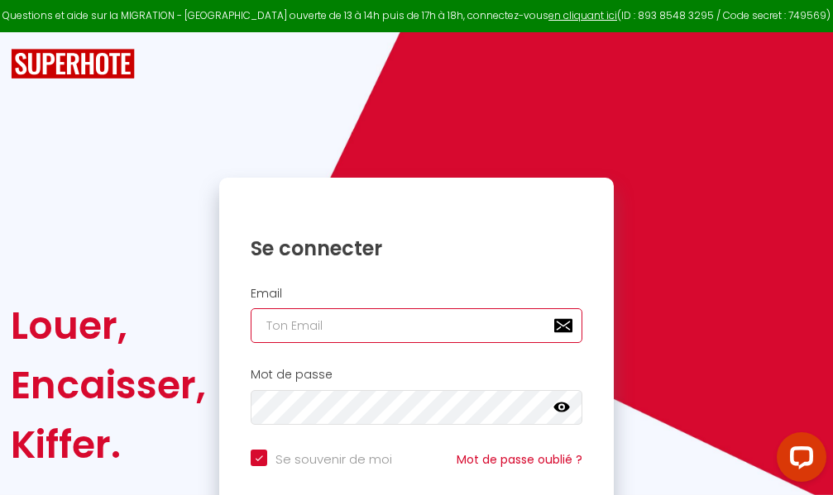
click at [377, 326] on input "email" at bounding box center [417, 325] width 332 height 35
type input "m"
checkbox input "true"
type input "ma"
checkbox input "true"
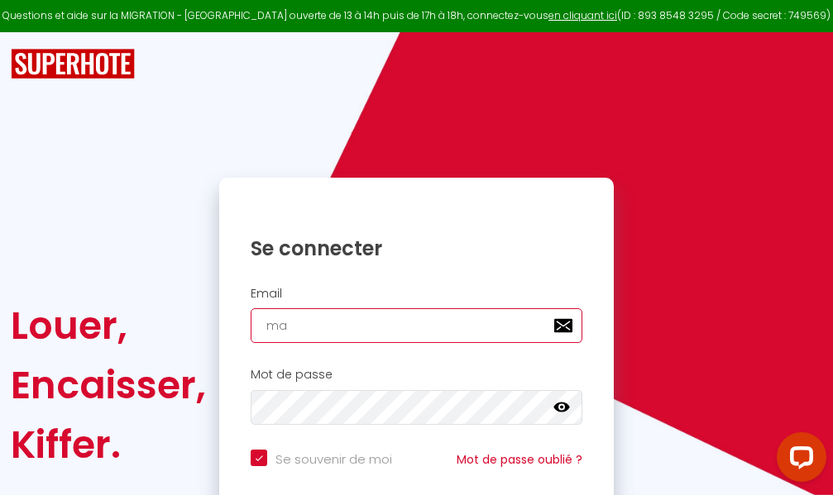
type input "mar"
checkbox input "true"
type input "marc"
checkbox input "true"
type input "marcd"
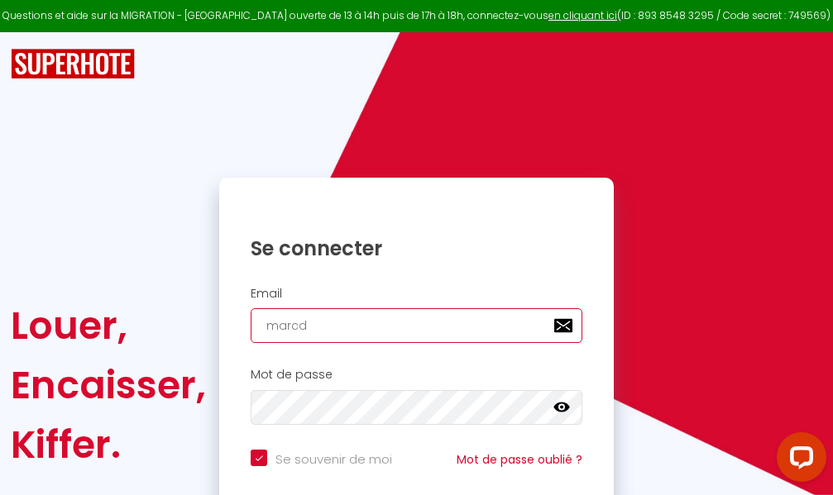
checkbox input "true"
type input "marcdp"
checkbox input "true"
type input "marcdpo"
checkbox input "true"
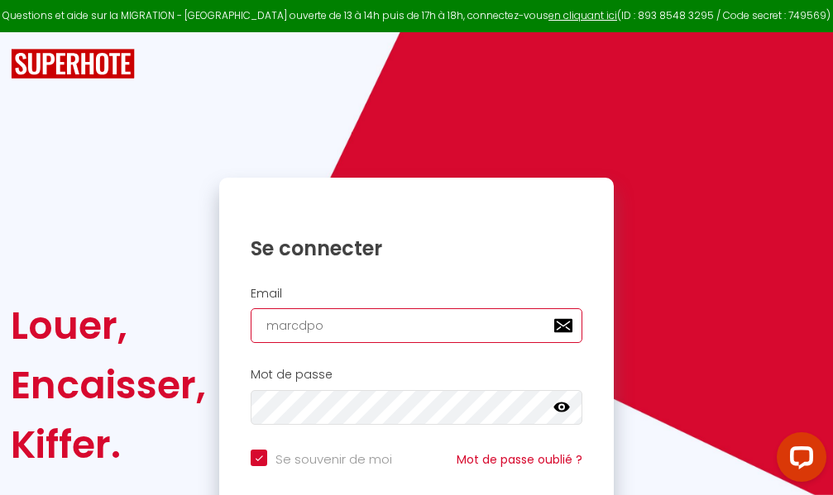
type input "marcdpoz"
checkbox input "true"
type input "marcdpoz."
checkbox input "true"
type input "marcdpoz.l"
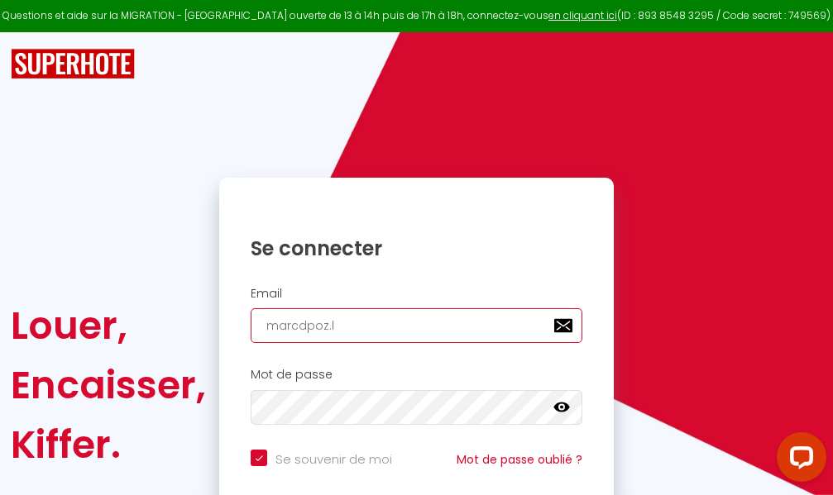
checkbox input "true"
type input "marcdpoz.lo"
checkbox input "true"
type input "marcdpoz.loc"
checkbox input "true"
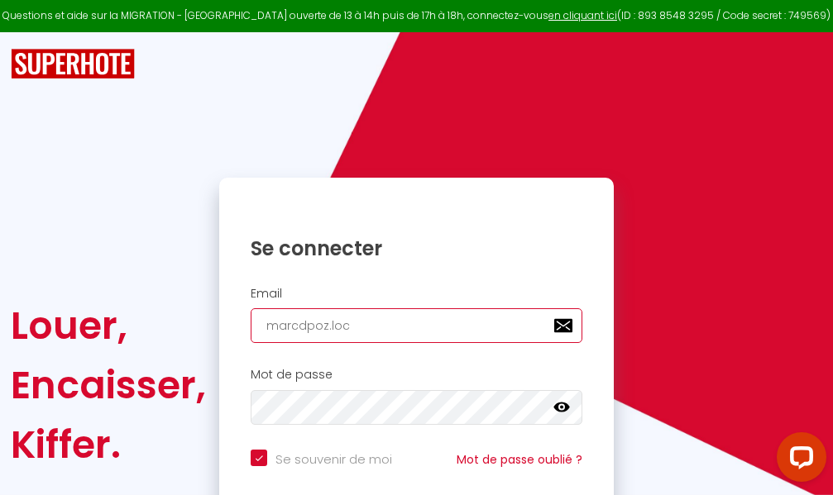
type input "marcdpoz.loca"
checkbox input "true"
type input "marcdpoz.locat"
checkbox input "true"
type input "marcdpoz.locati"
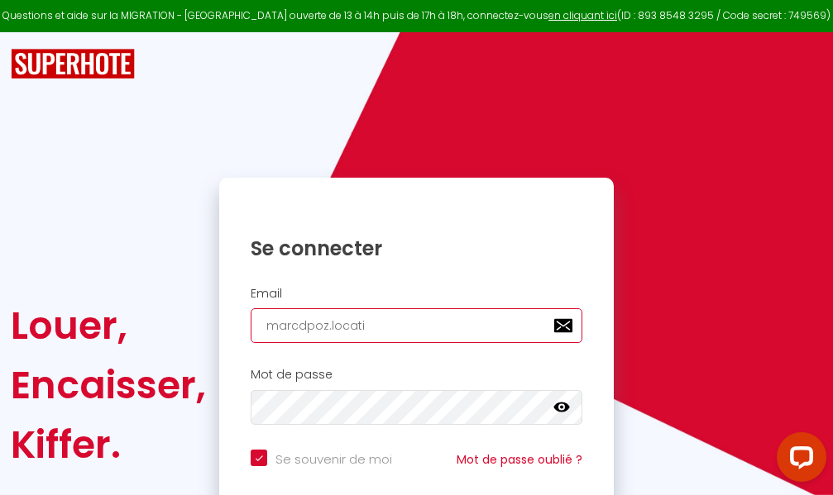
checkbox input "true"
type input "marcdpoz.locatio"
checkbox input "true"
type input "marcdpoz.location"
checkbox input "true"
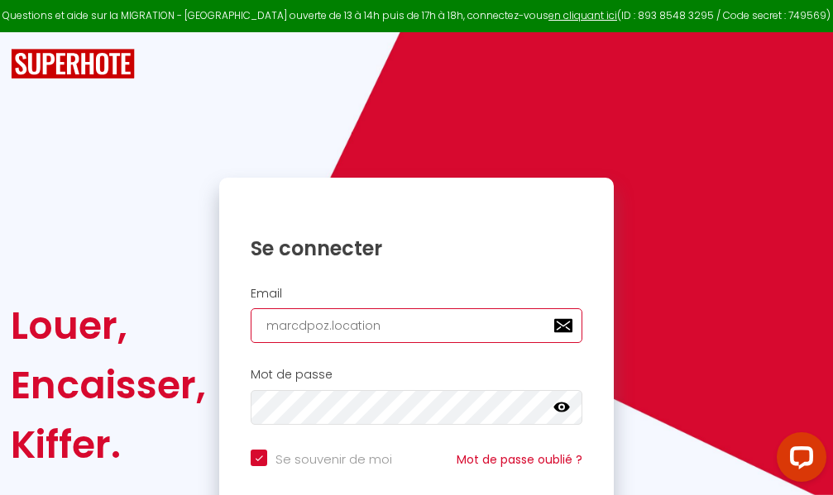
type input "marcdpoz.location@"
checkbox input "true"
type input "marcdpoz.location@g"
checkbox input "true"
type input "marcdpoz.location@gm"
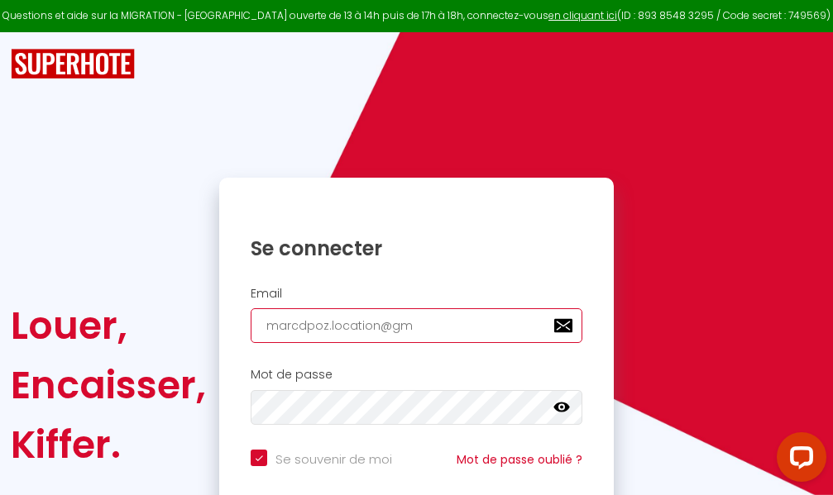
checkbox input "true"
type input "marcdpoz.location@gma"
checkbox input "true"
type input "marcdpoz.location@gmai"
checkbox input "true"
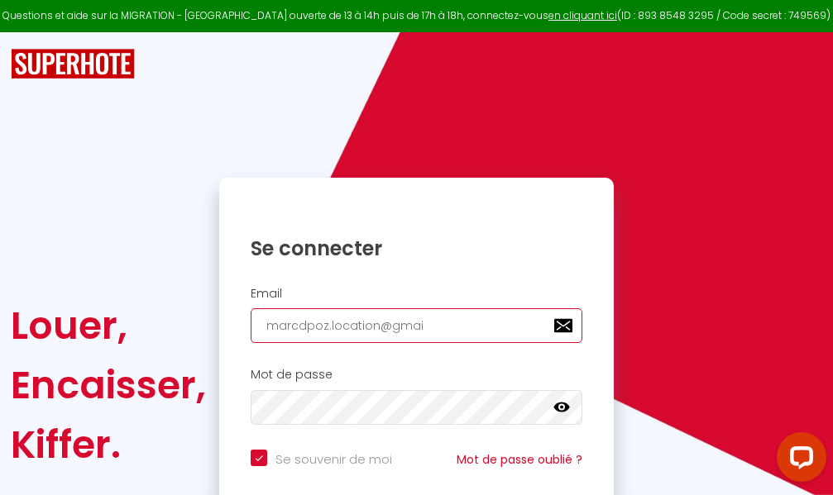
type input "[EMAIL_ADDRESS]"
checkbox input "true"
type input "[EMAIL_ADDRESS]."
checkbox input "true"
type input "marcdpoz.location@gmail.c"
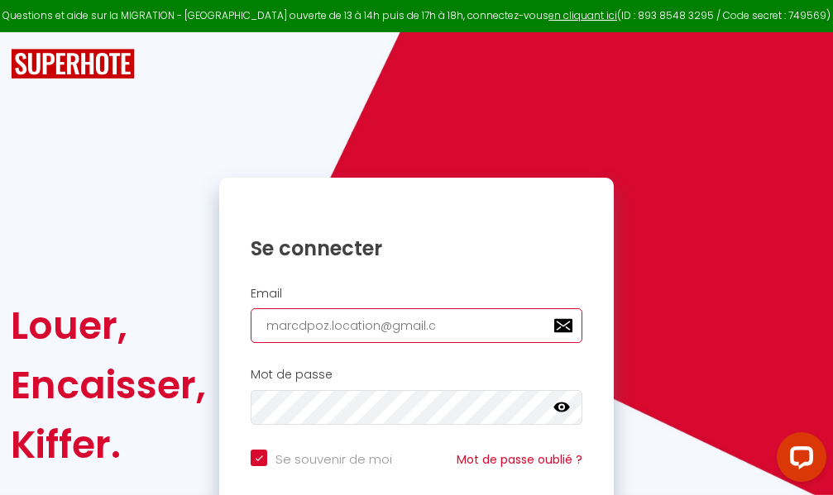
checkbox input "true"
type input "[EMAIL_ADDRESS][DOMAIN_NAME]"
checkbox input "true"
type input "[EMAIL_ADDRESS][DOMAIN_NAME]"
checkbox input "true"
